Goal: Information Seeking & Learning: Learn about a topic

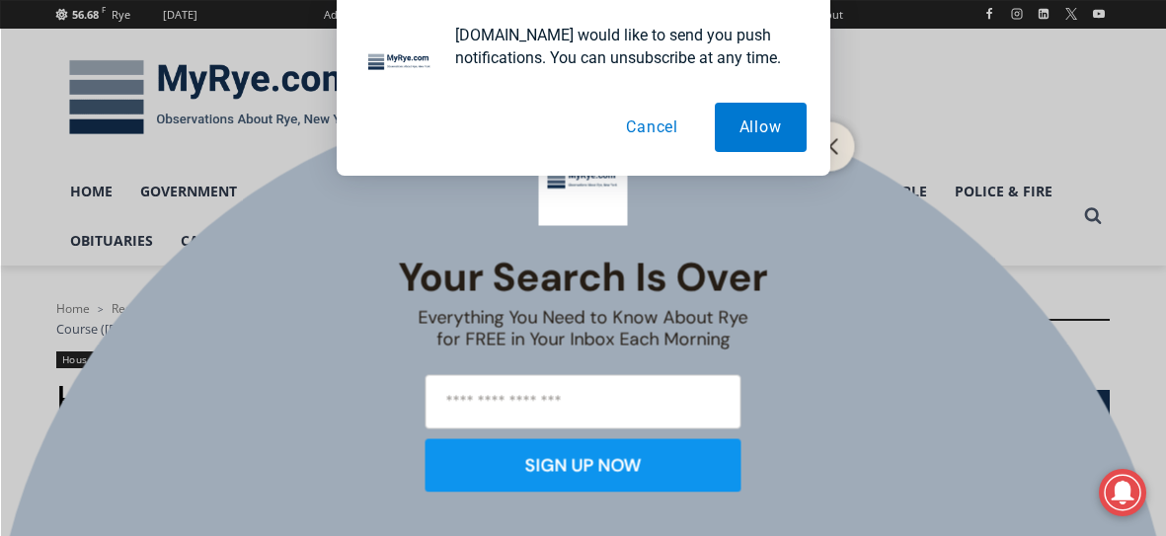
click at [639, 122] on button "Cancel" at bounding box center [652, 127] width 102 height 49
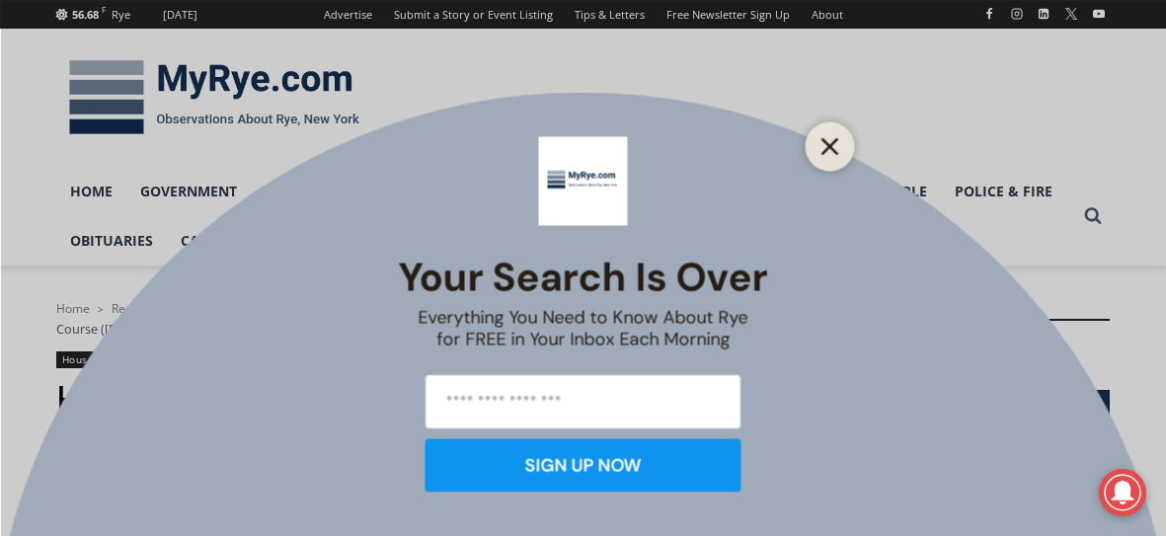
click at [833, 138] on icon "Close" at bounding box center [831, 146] width 18 height 18
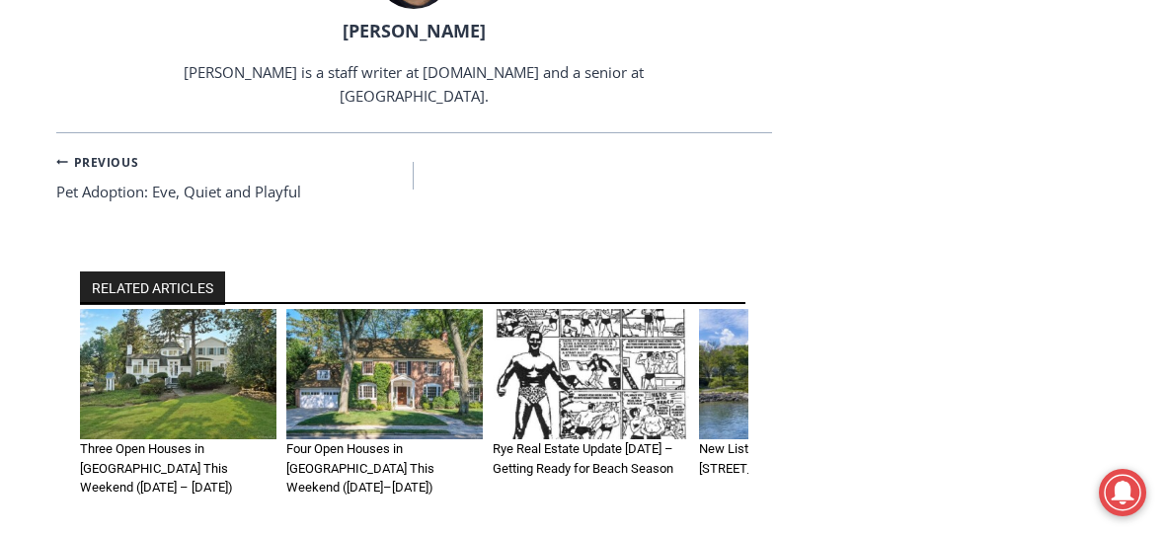
scroll to position [8763, 0]
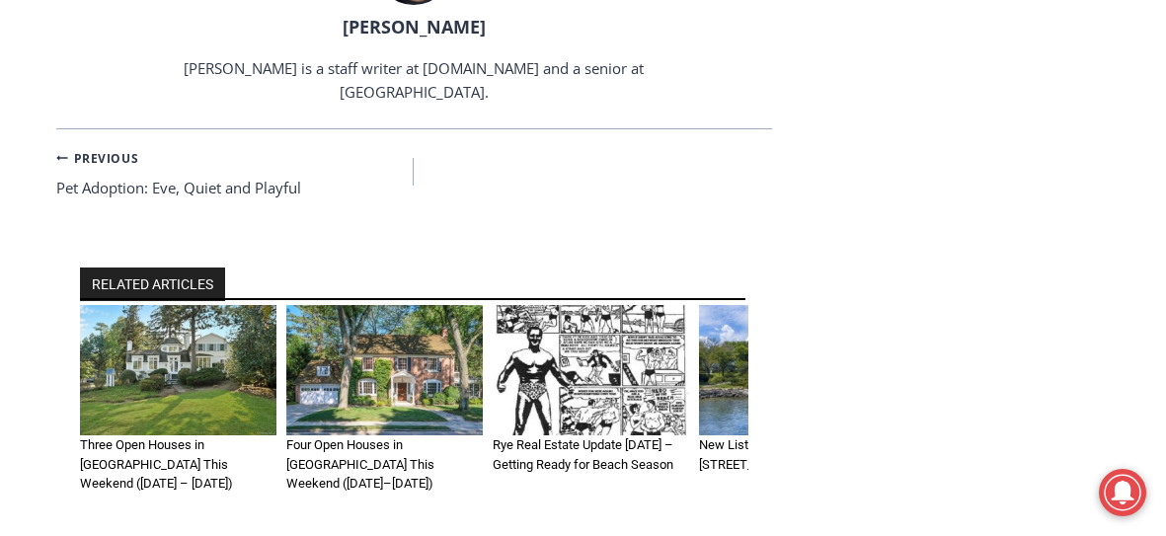
click at [141, 305] on img "1 of 6" at bounding box center [178, 370] width 196 height 131
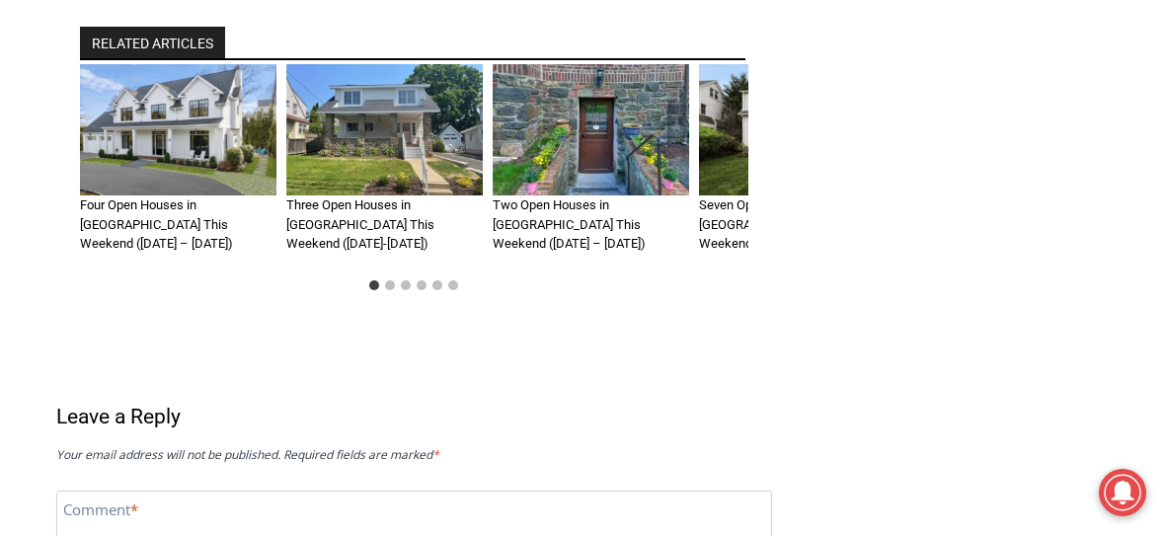
scroll to position [3158, 0]
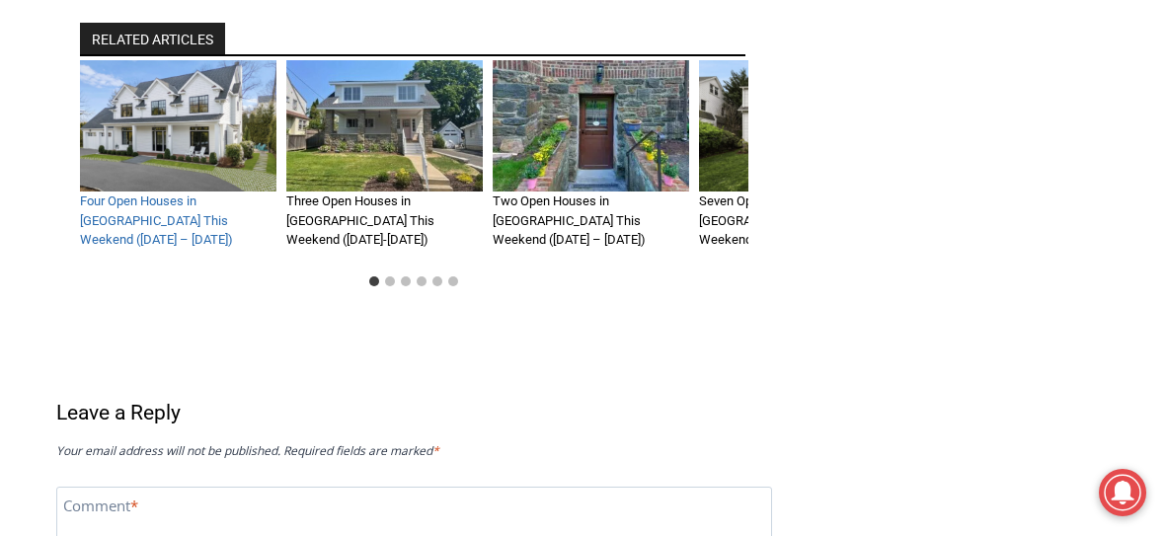
click at [128, 194] on link "Four Open Houses in Rye This Weekend (March 1 – 2)" at bounding box center [156, 220] width 153 height 53
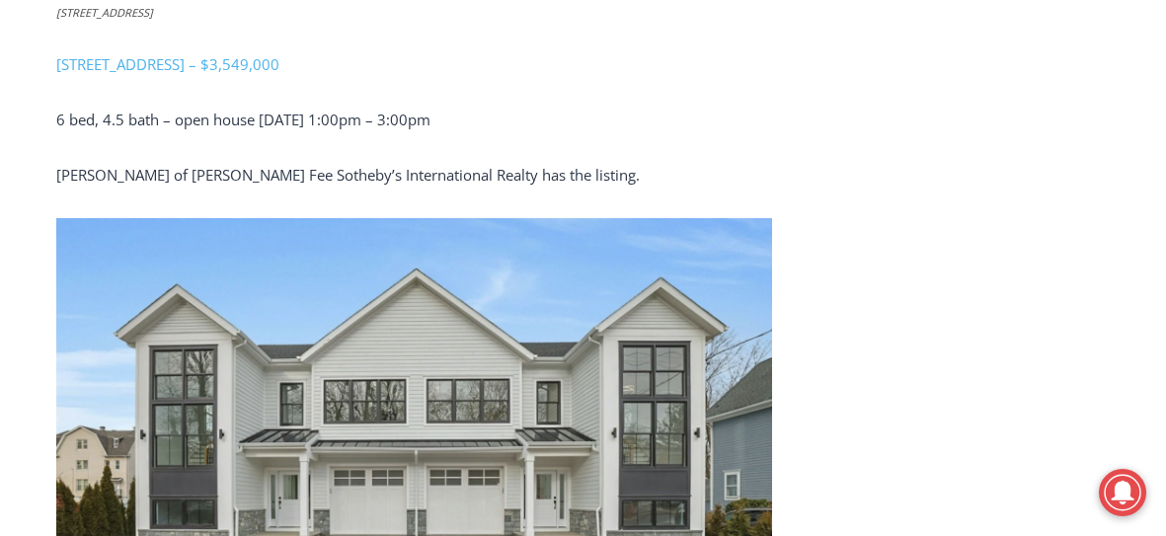
scroll to position [3553, 0]
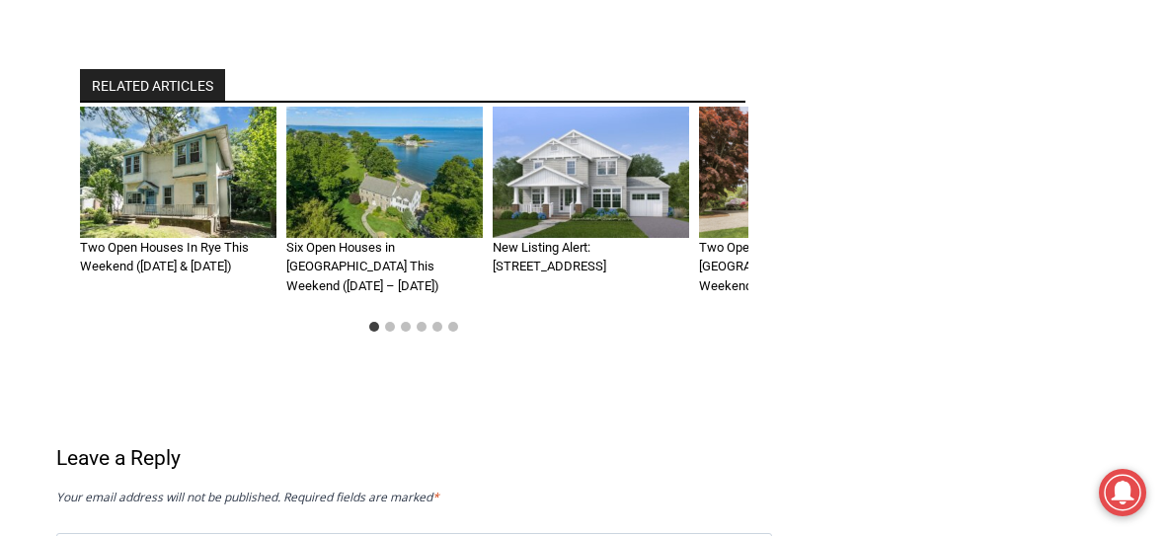
scroll to position [9395, 0]
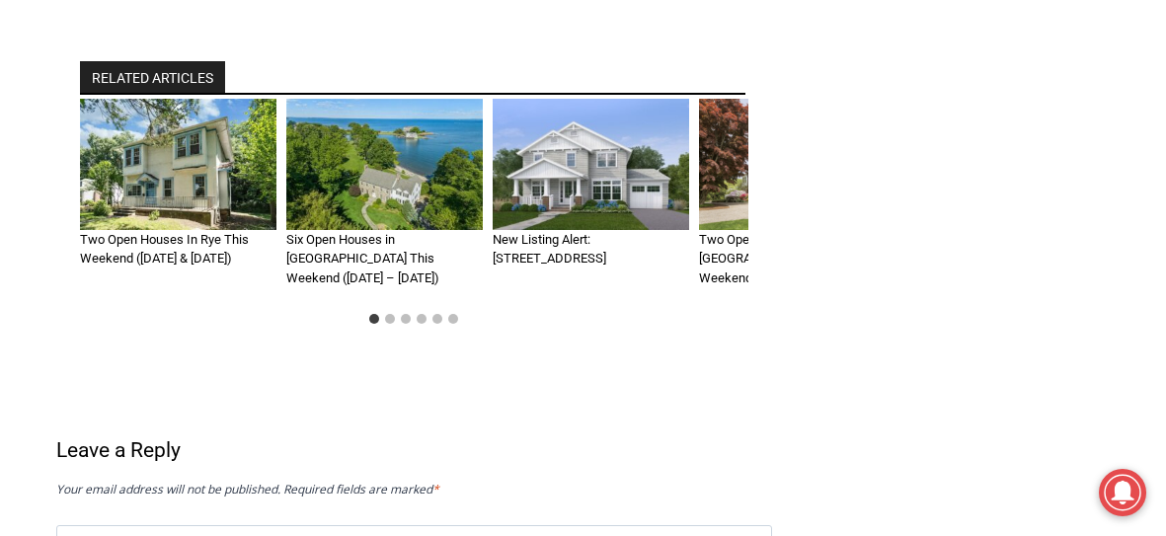
click at [345, 180] on img "2 of 6" at bounding box center [384, 164] width 196 height 131
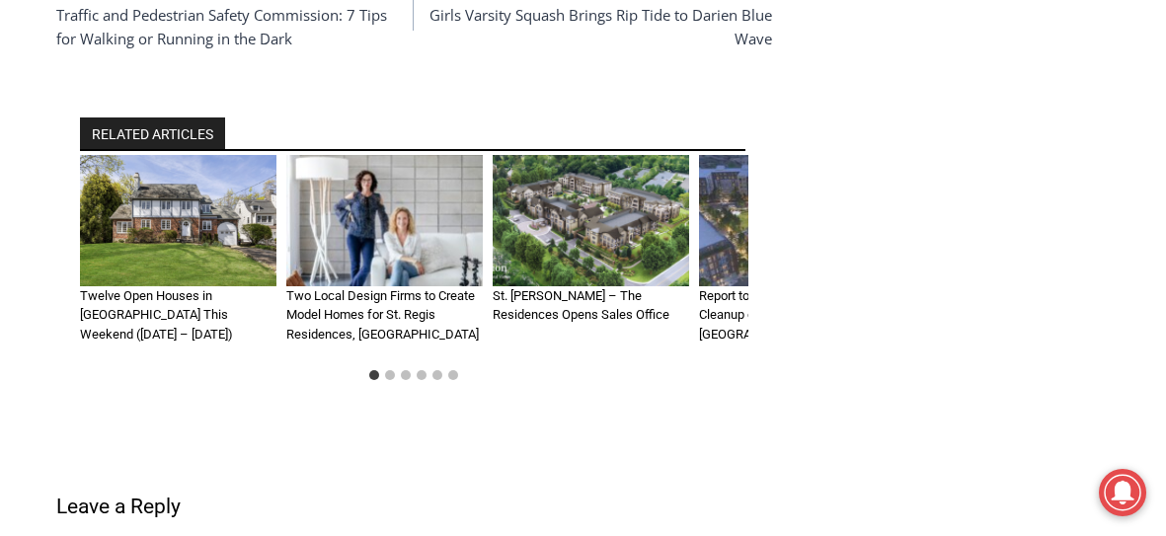
scroll to position [7105, 0]
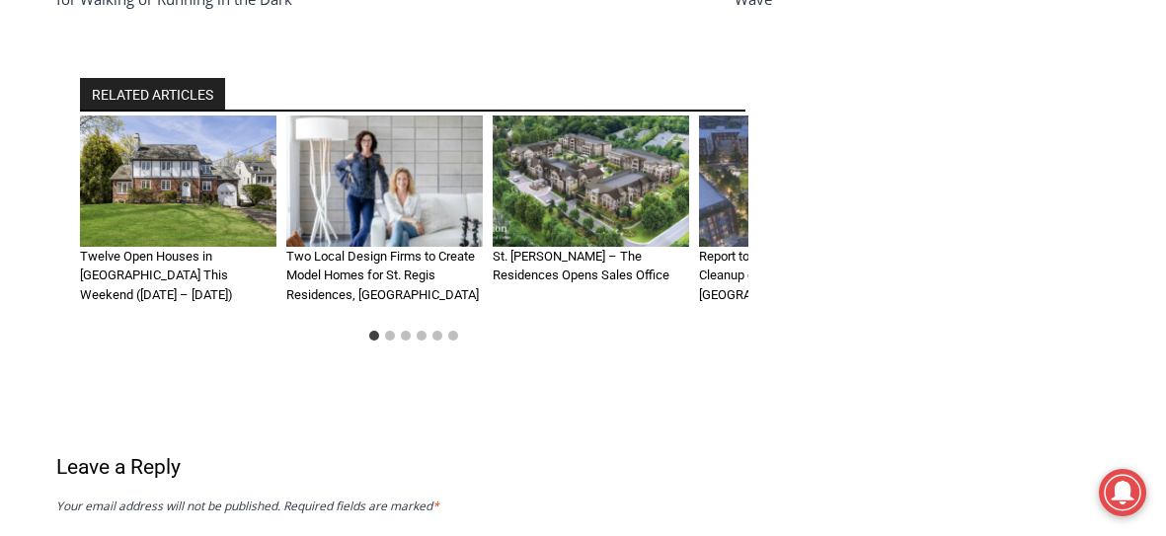
click at [140, 247] on h3 "Twelve Open Houses in [GEOGRAPHIC_DATA] This Weekend ([DATE] – [DATE])" at bounding box center [178, 276] width 196 height 58
click at [121, 228] on img "1 of 6" at bounding box center [178, 181] width 196 height 131
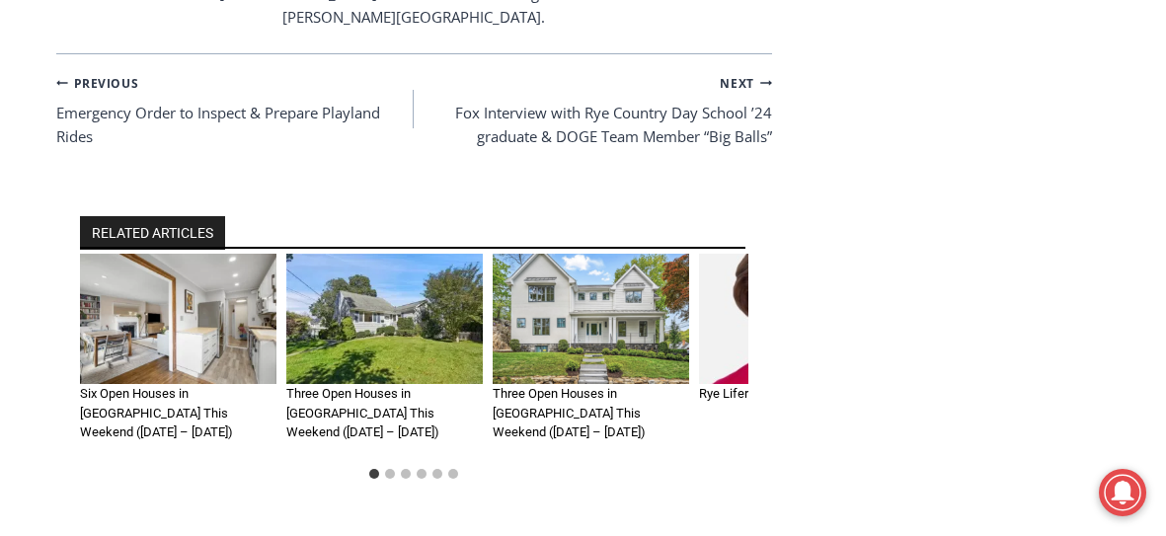
scroll to position [9158, 0]
